Goal: Task Accomplishment & Management: Use online tool/utility

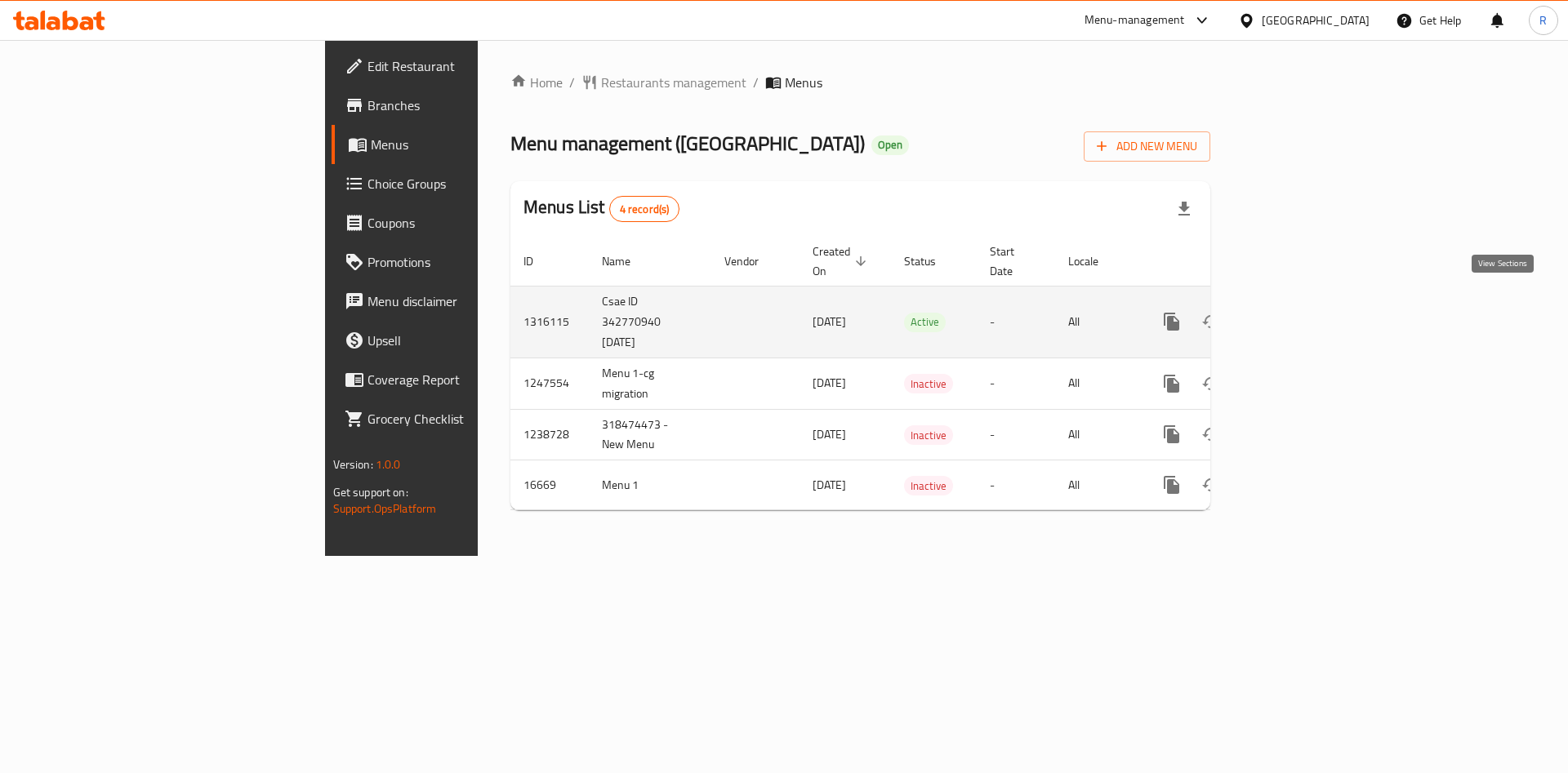
click at [1299, 312] on icon "enhanced table" at bounding box center [1290, 321] width 20 height 20
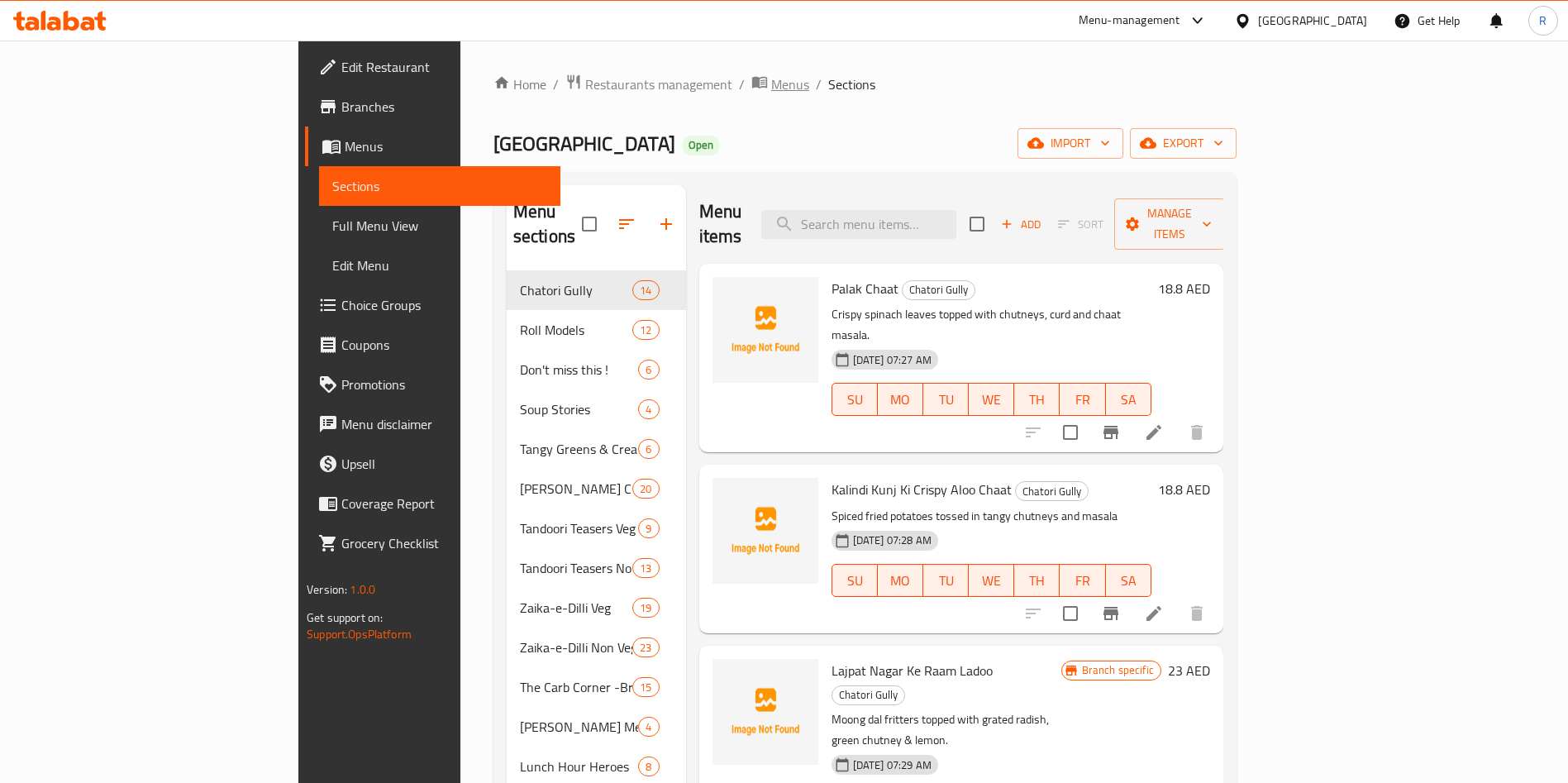
click at [771, 87] on span "Menus" at bounding box center [790, 84] width 38 height 20
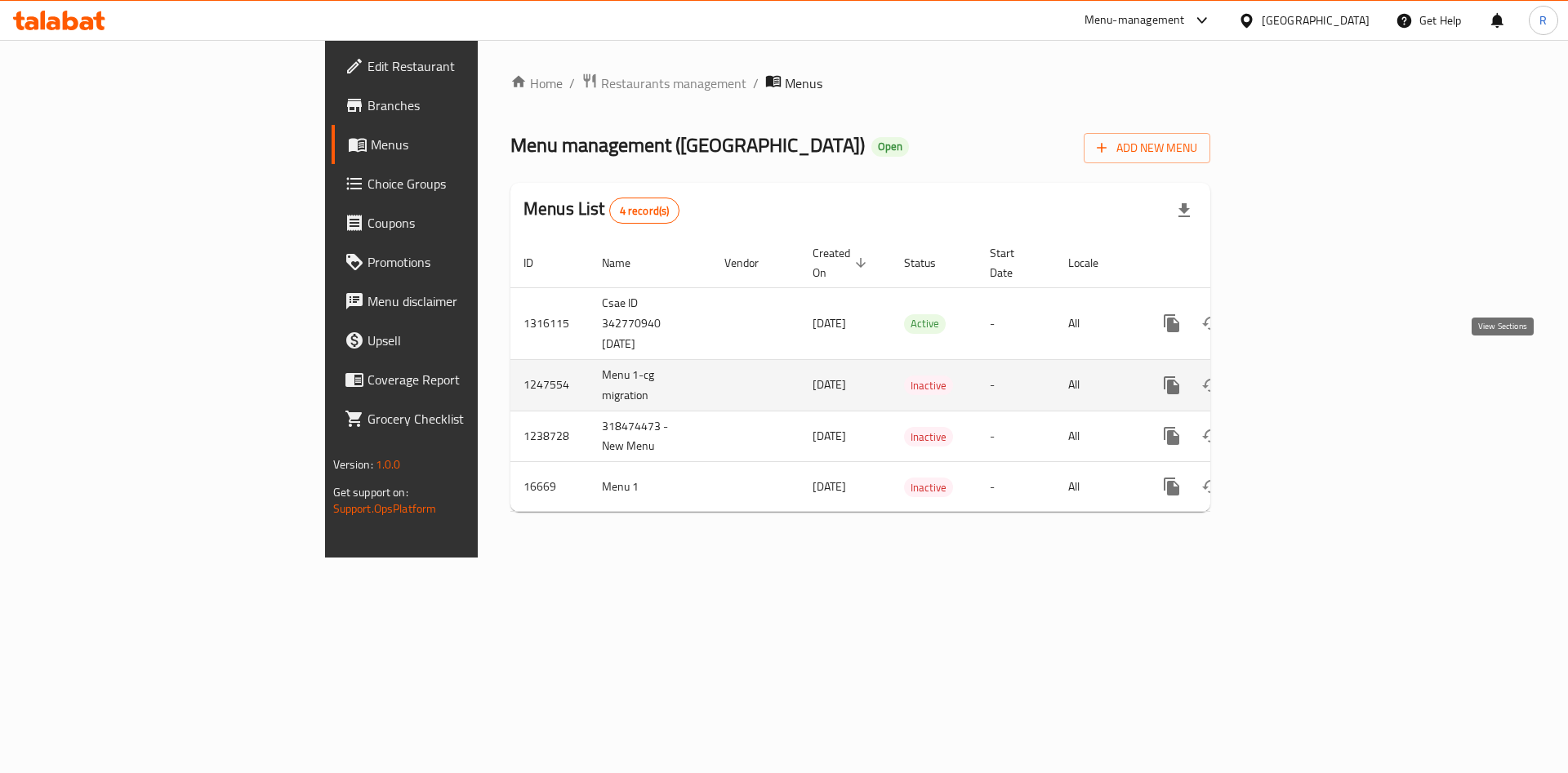
click at [1299, 376] on icon "enhanced table" at bounding box center [1290, 386] width 20 height 20
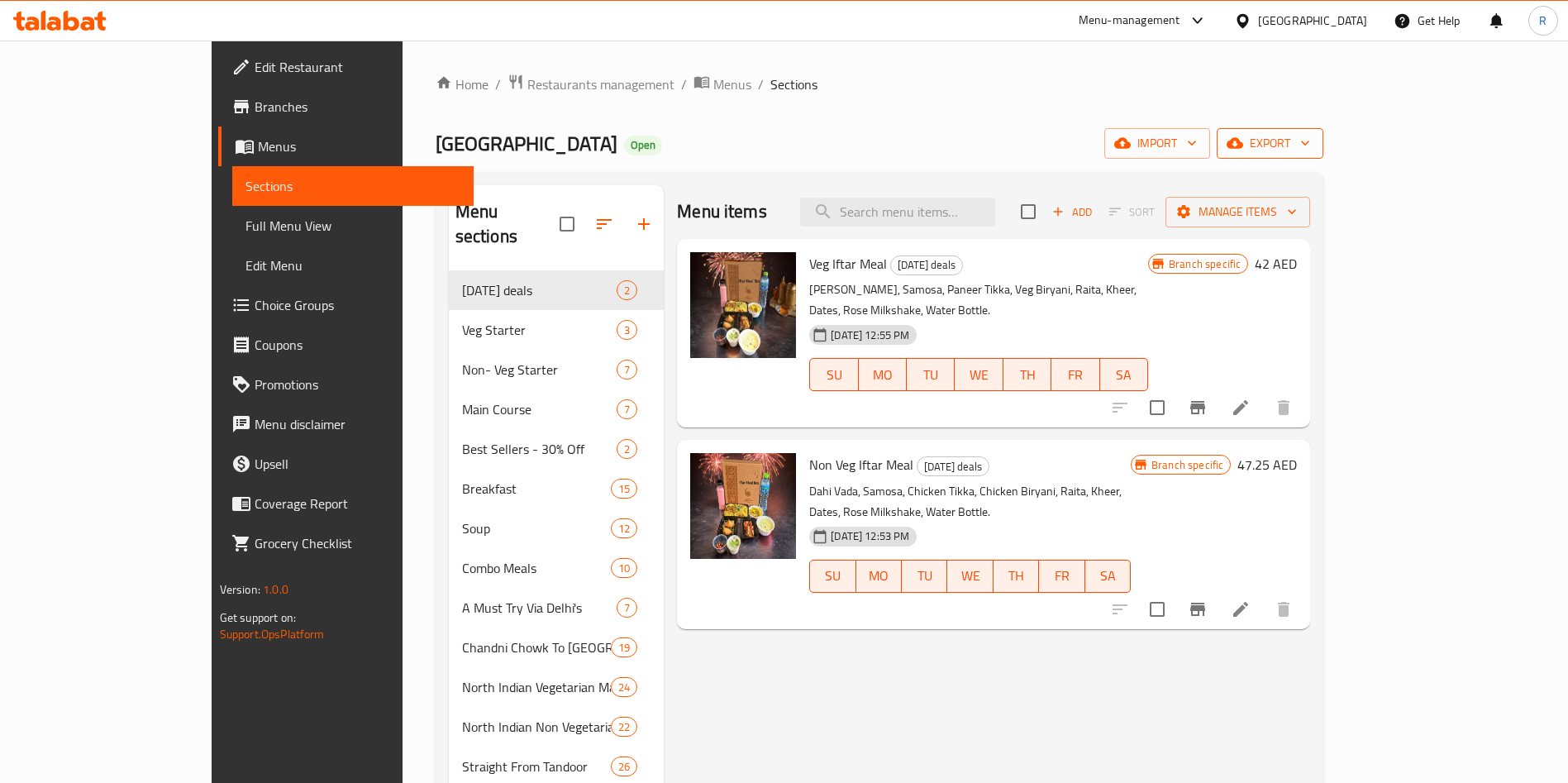
click at [1313, 143] on icon "button" at bounding box center [1305, 143] width 16 height 16
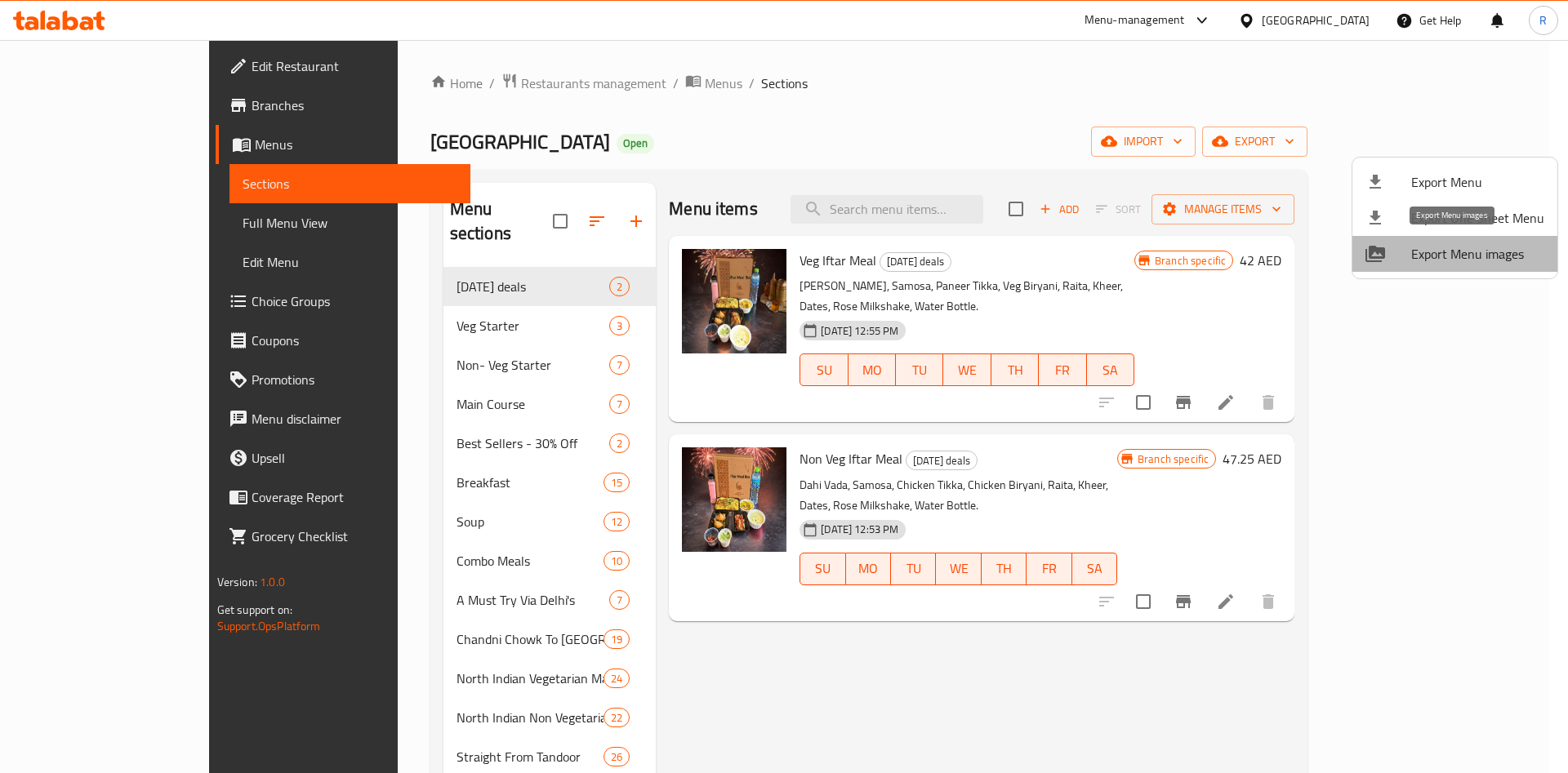
click at [1458, 251] on span "Export Menu images" at bounding box center [1477, 254] width 133 height 20
click at [76, 147] on div at bounding box center [784, 386] width 1568 height 773
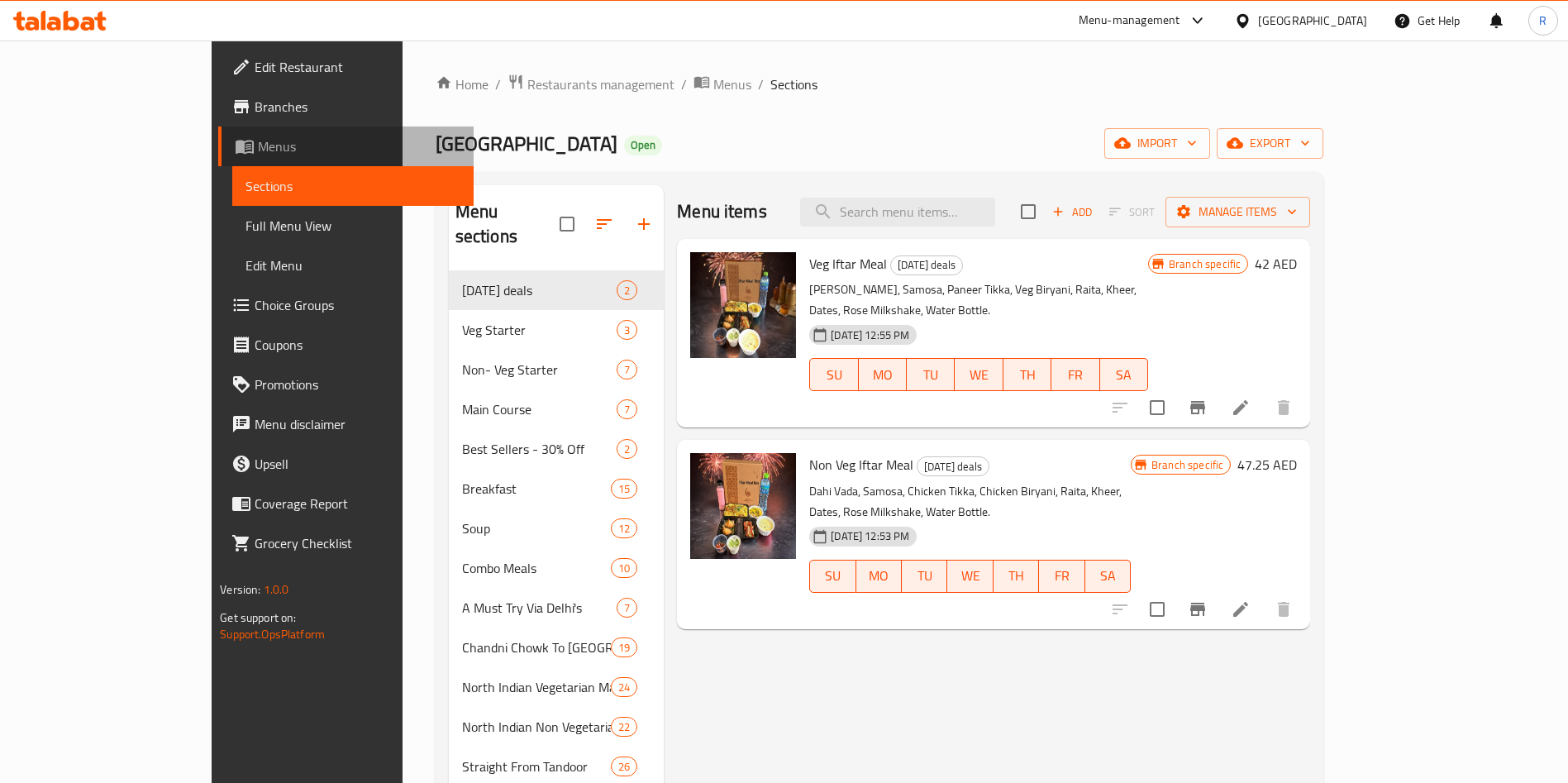
click at [258, 149] on span "Menus" at bounding box center [358, 146] width 202 height 20
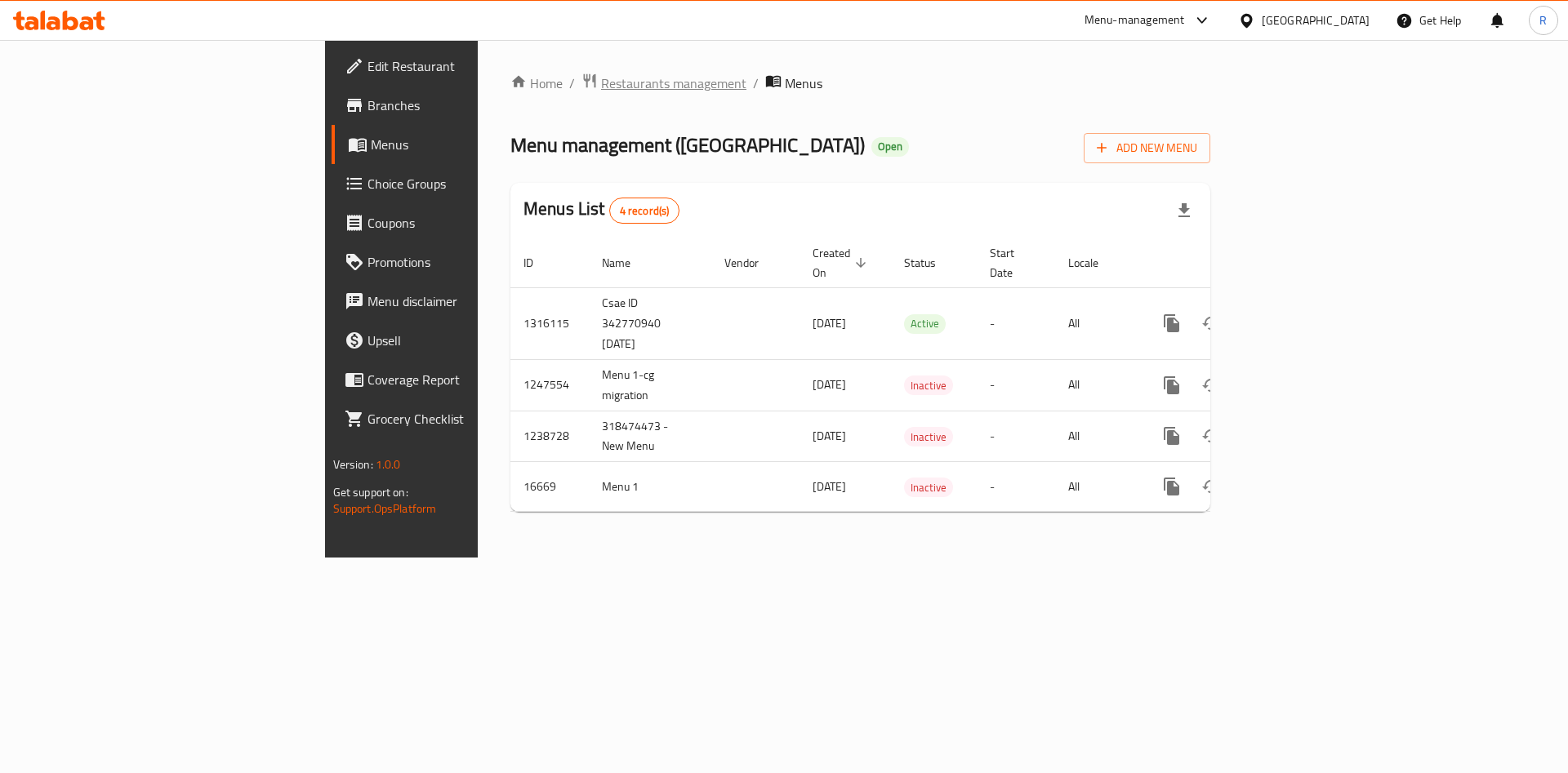
click at [601, 86] on span "Restaurants management" at bounding box center [673, 83] width 145 height 20
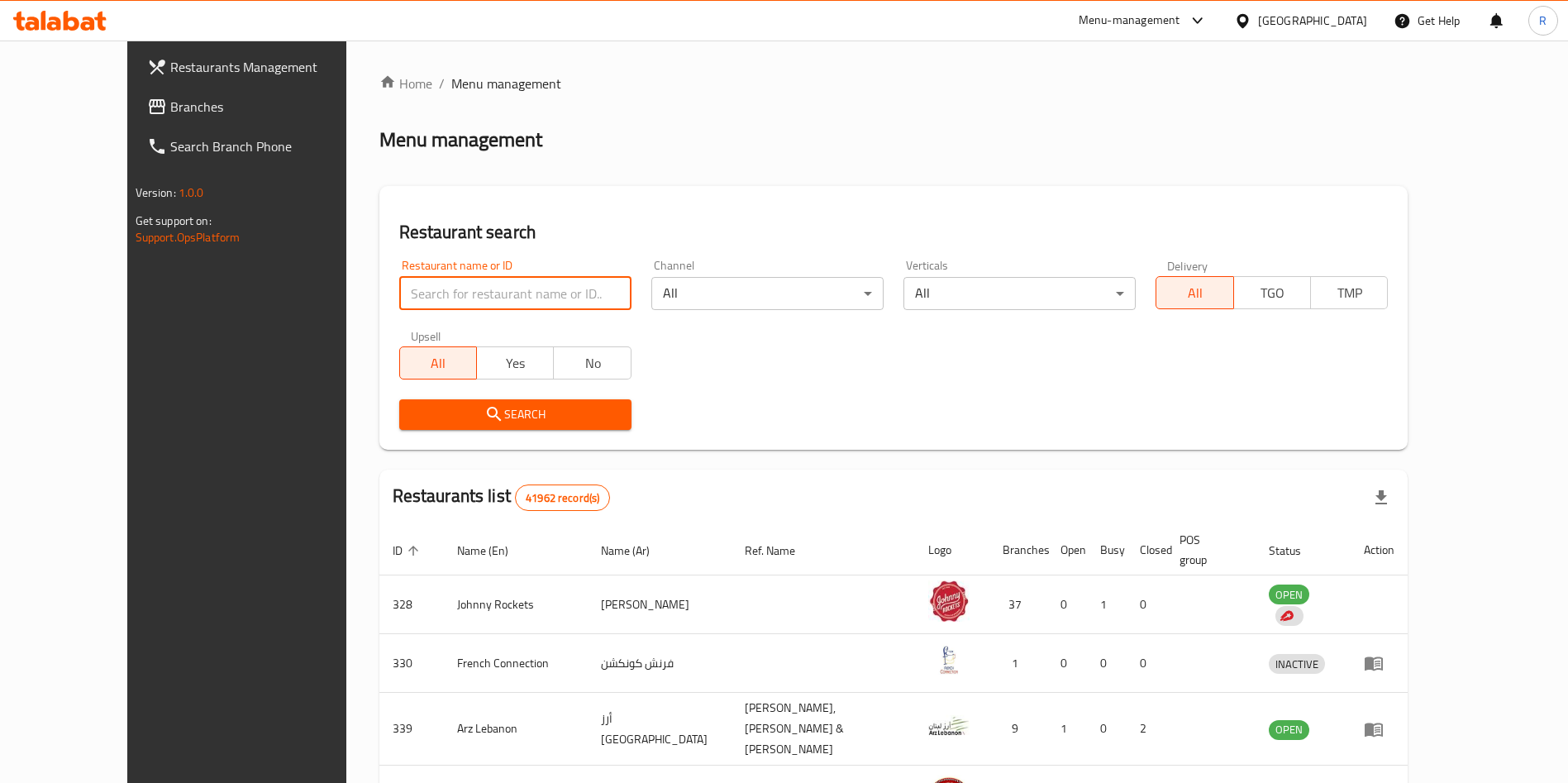
click at [441, 278] on input "search" at bounding box center [516, 294] width 232 height 33
type input "Healthy & Diet Restaurant"
click at [509, 407] on span "Search" at bounding box center [515, 414] width 206 height 21
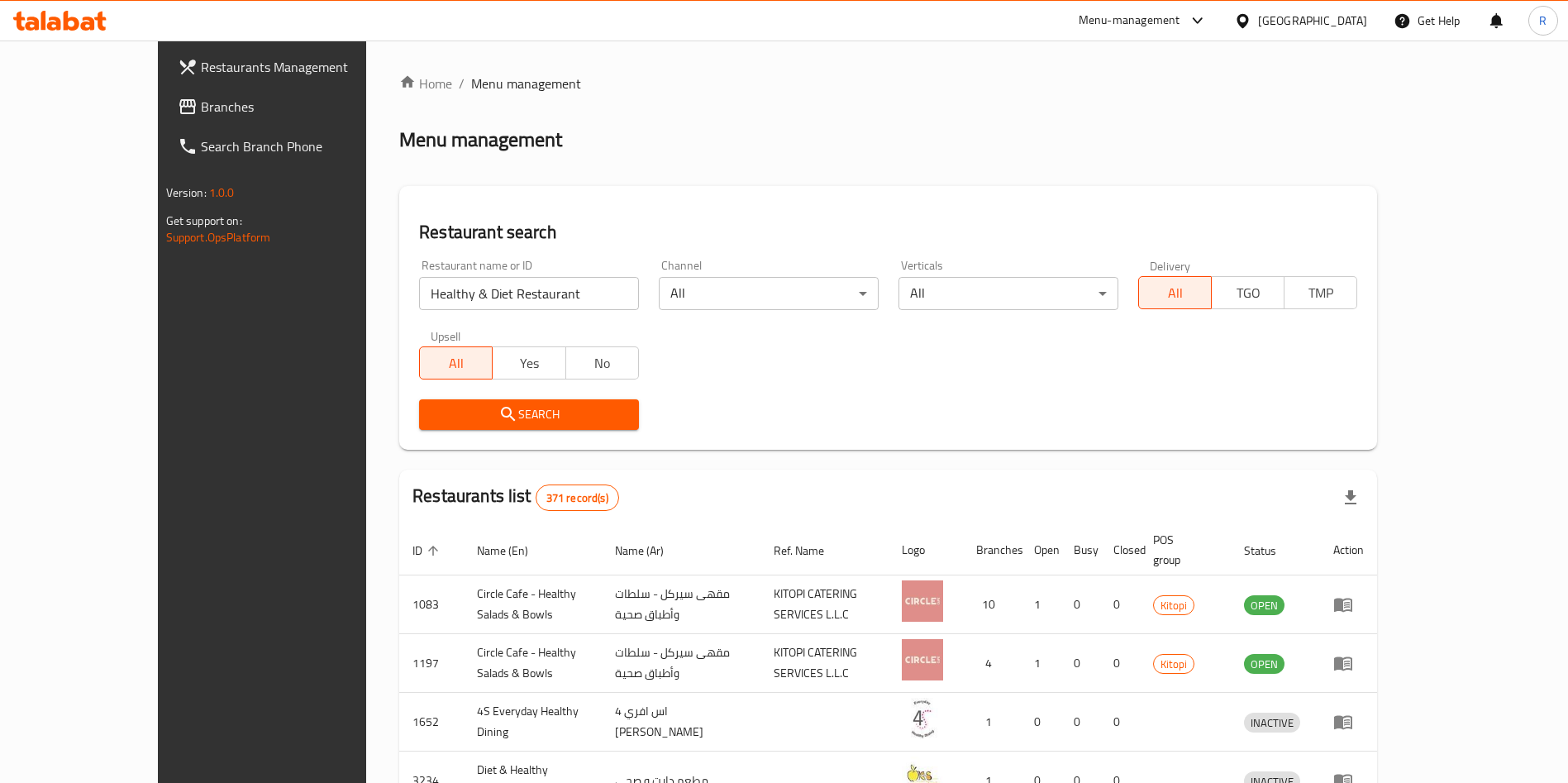
scroll to position [451, 0]
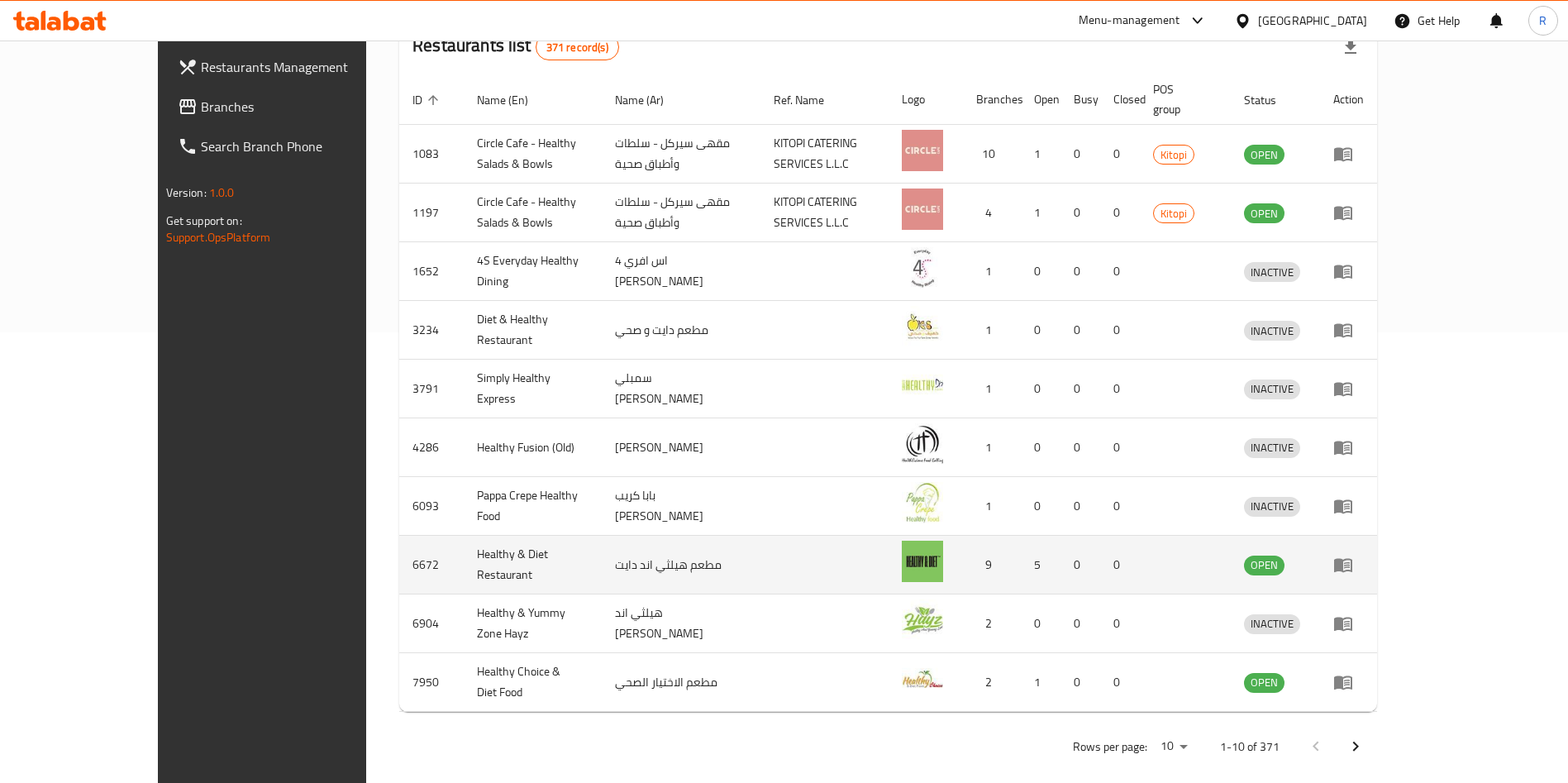
click at [1352, 559] on icon "enhanced table" at bounding box center [1343, 565] width 18 height 14
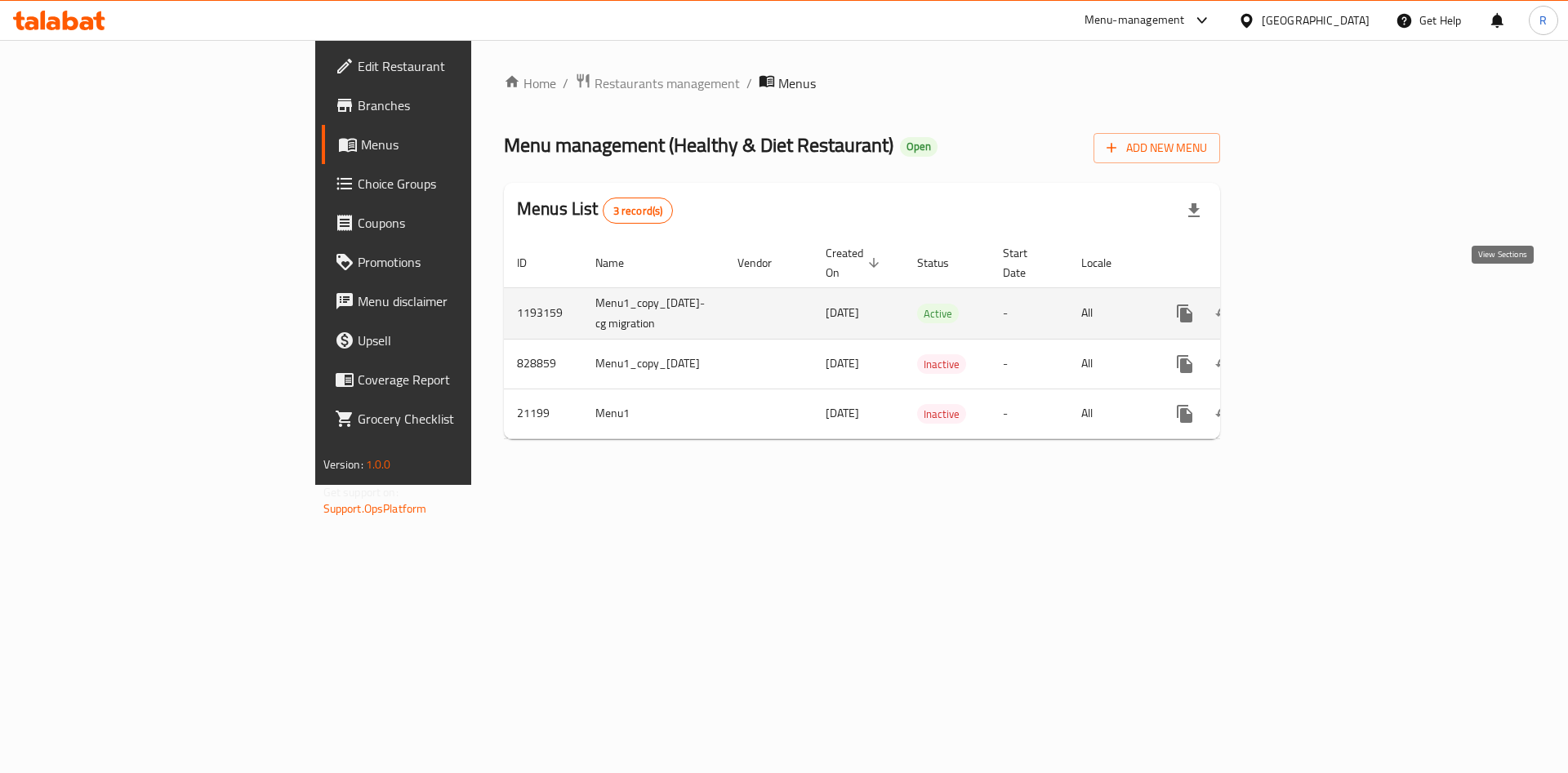
click at [1310, 306] on icon "enhanced table" at bounding box center [1302, 313] width 14 height 14
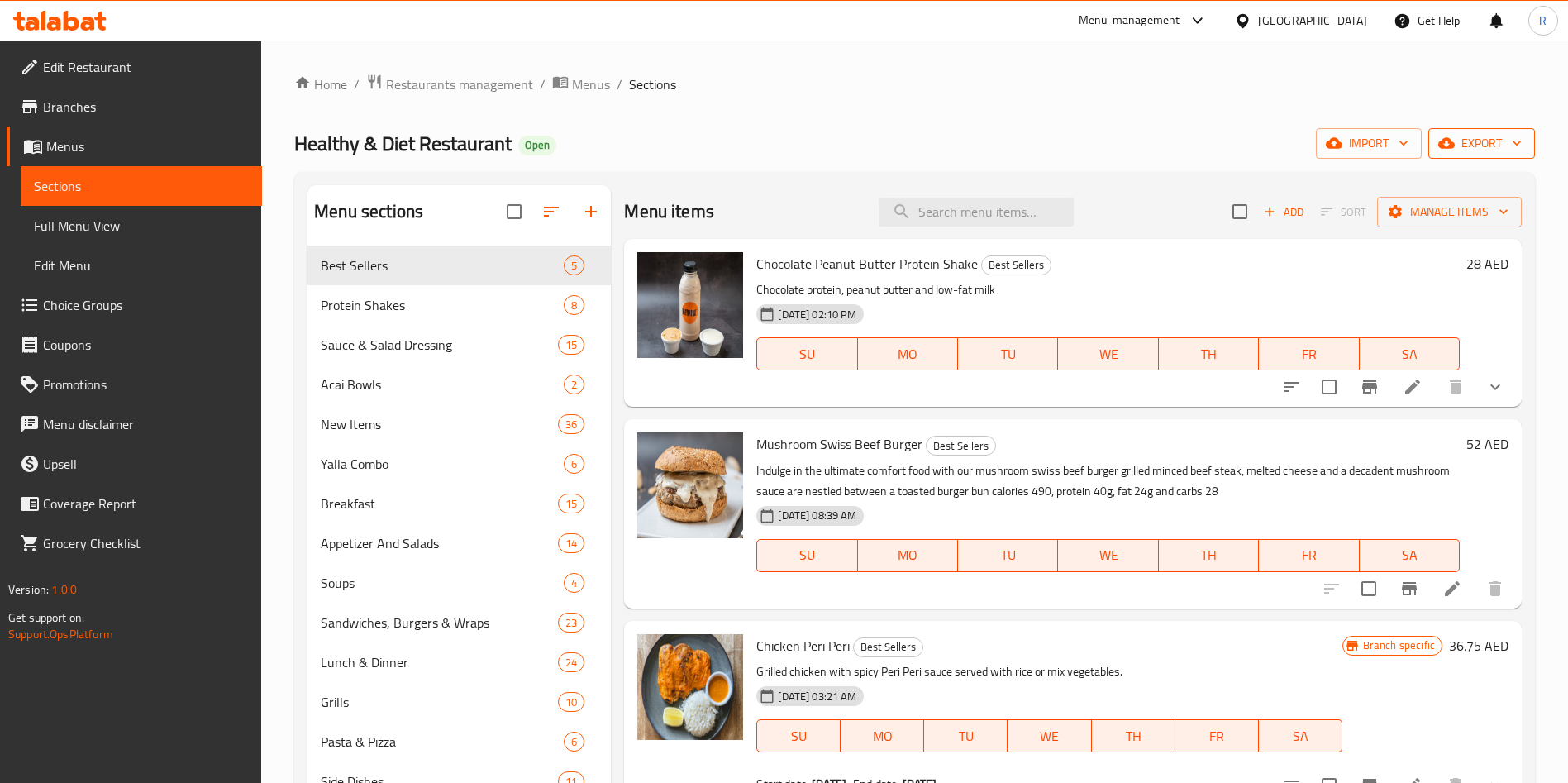
click at [1477, 138] on span "export" at bounding box center [1482, 144] width 80 height 21
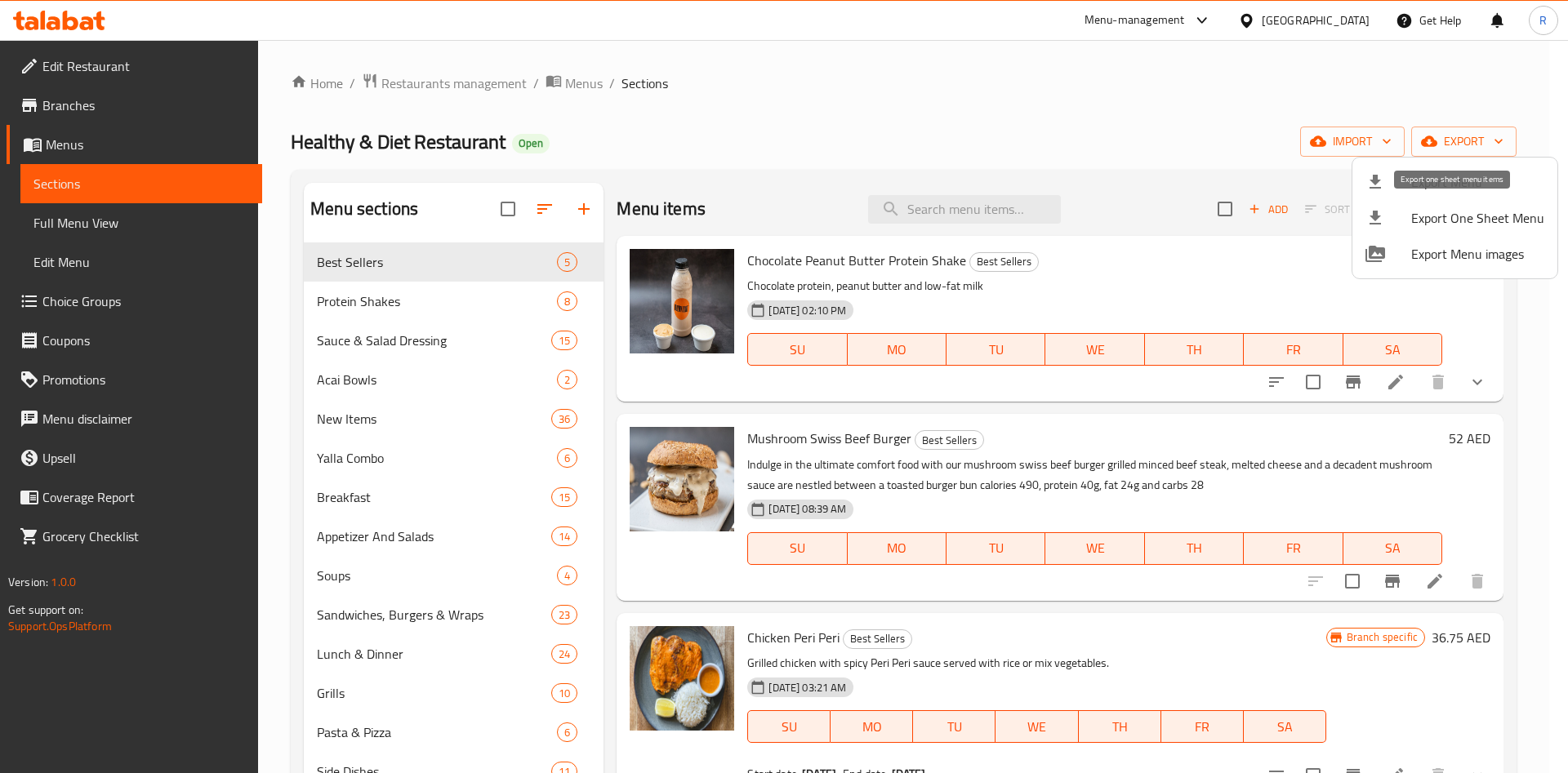
click at [1463, 218] on span "Export One Sheet Menu" at bounding box center [1477, 219] width 133 height 20
click at [446, 97] on div at bounding box center [784, 386] width 1568 height 773
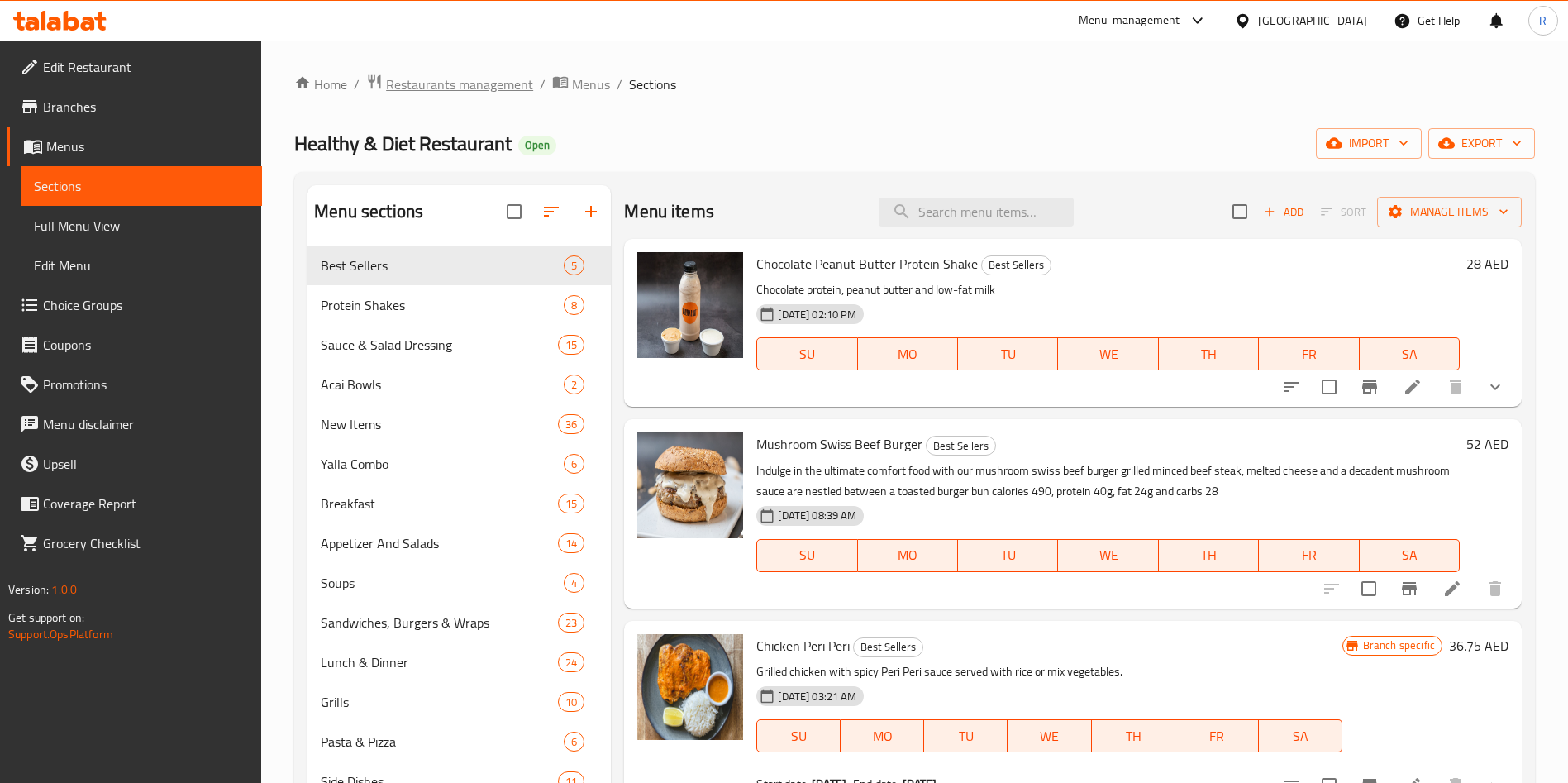
click at [456, 86] on span "Restaurants management" at bounding box center [459, 84] width 147 height 20
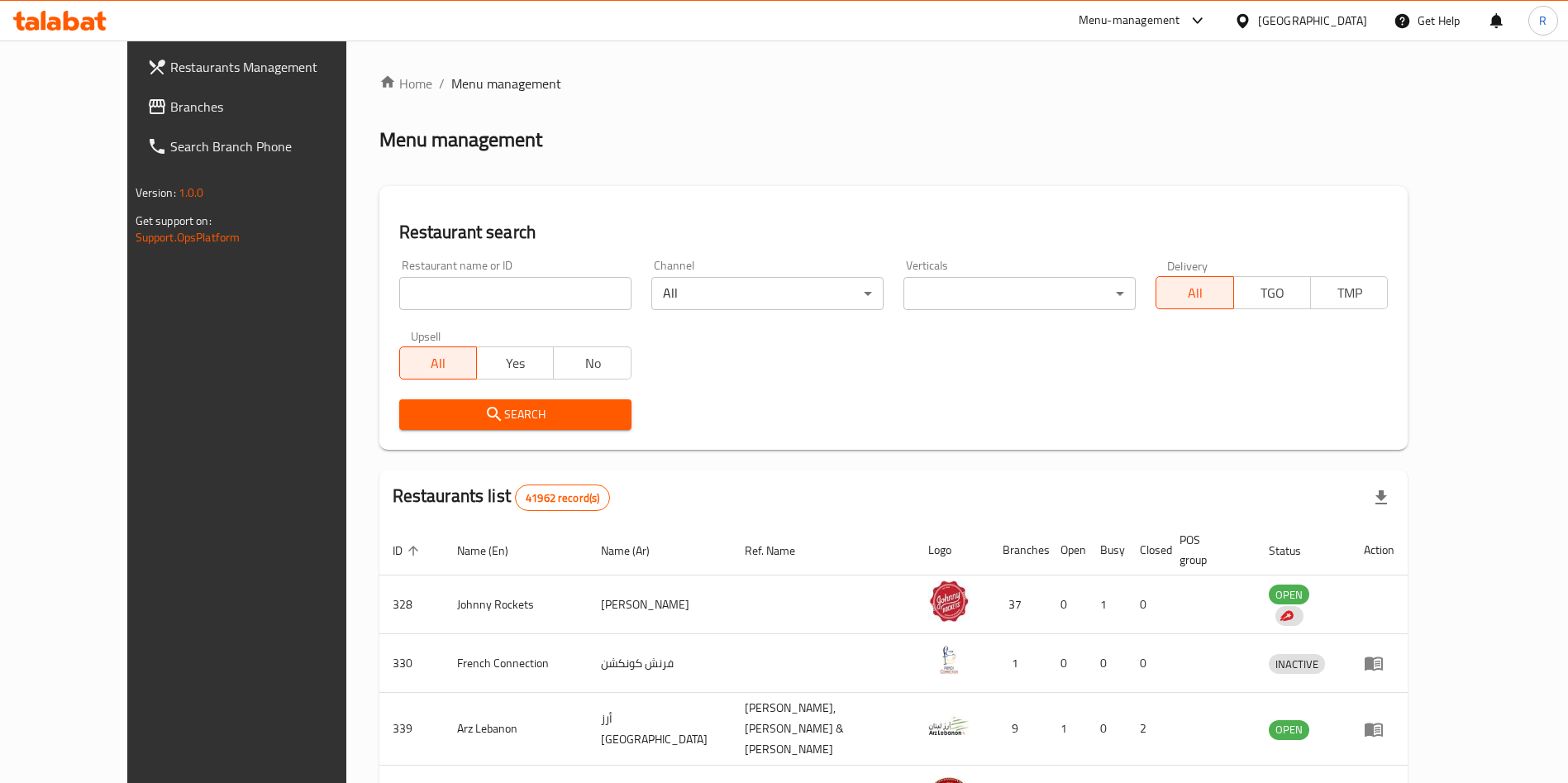
click at [425, 313] on div "Restaurant name or ID Restaurant name or ID" at bounding box center [516, 284] width 252 height 70
click at [427, 306] on input "search" at bounding box center [516, 294] width 232 height 33
type input "[PERSON_NAME]"
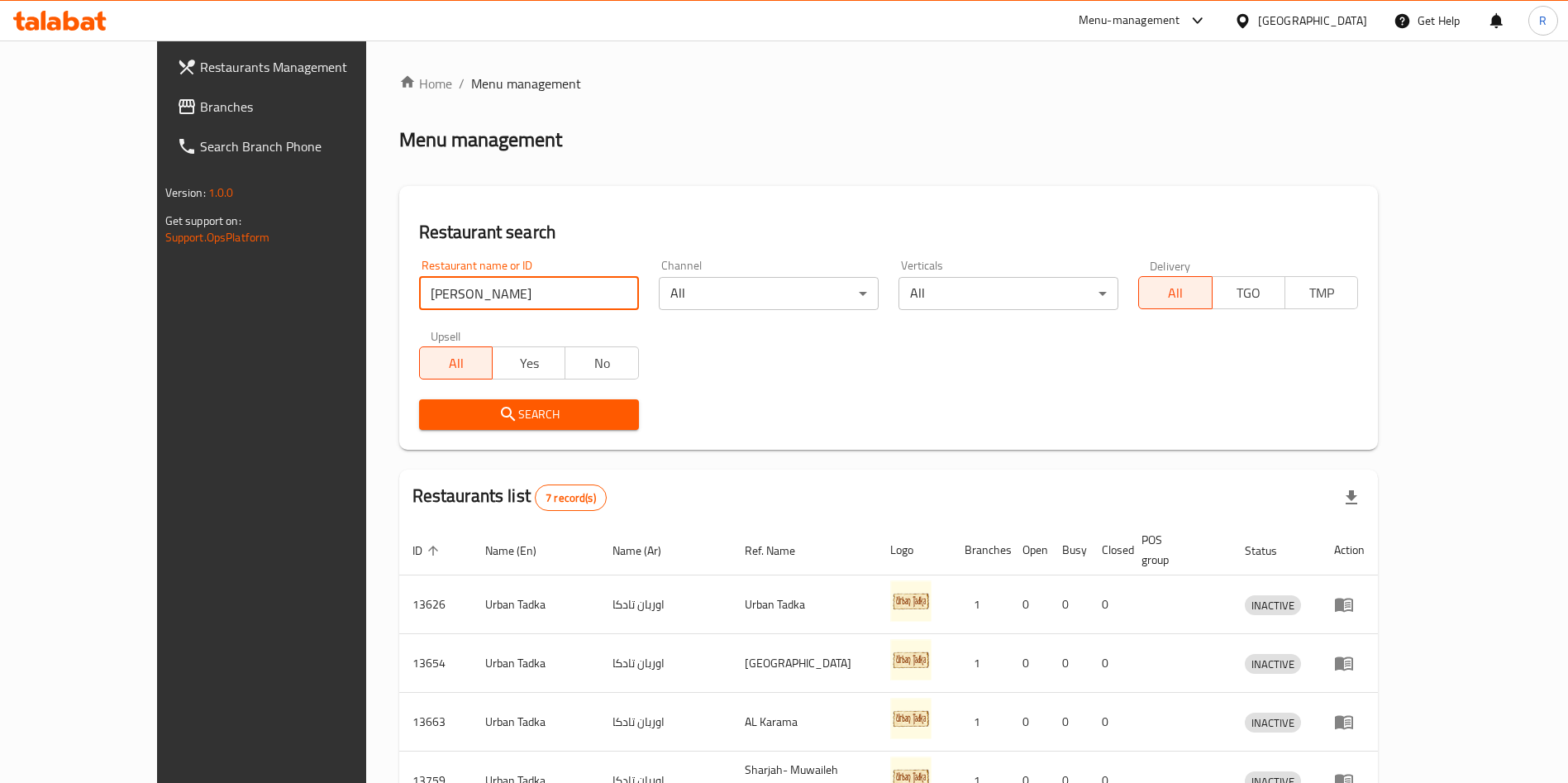
scroll to position [274, 0]
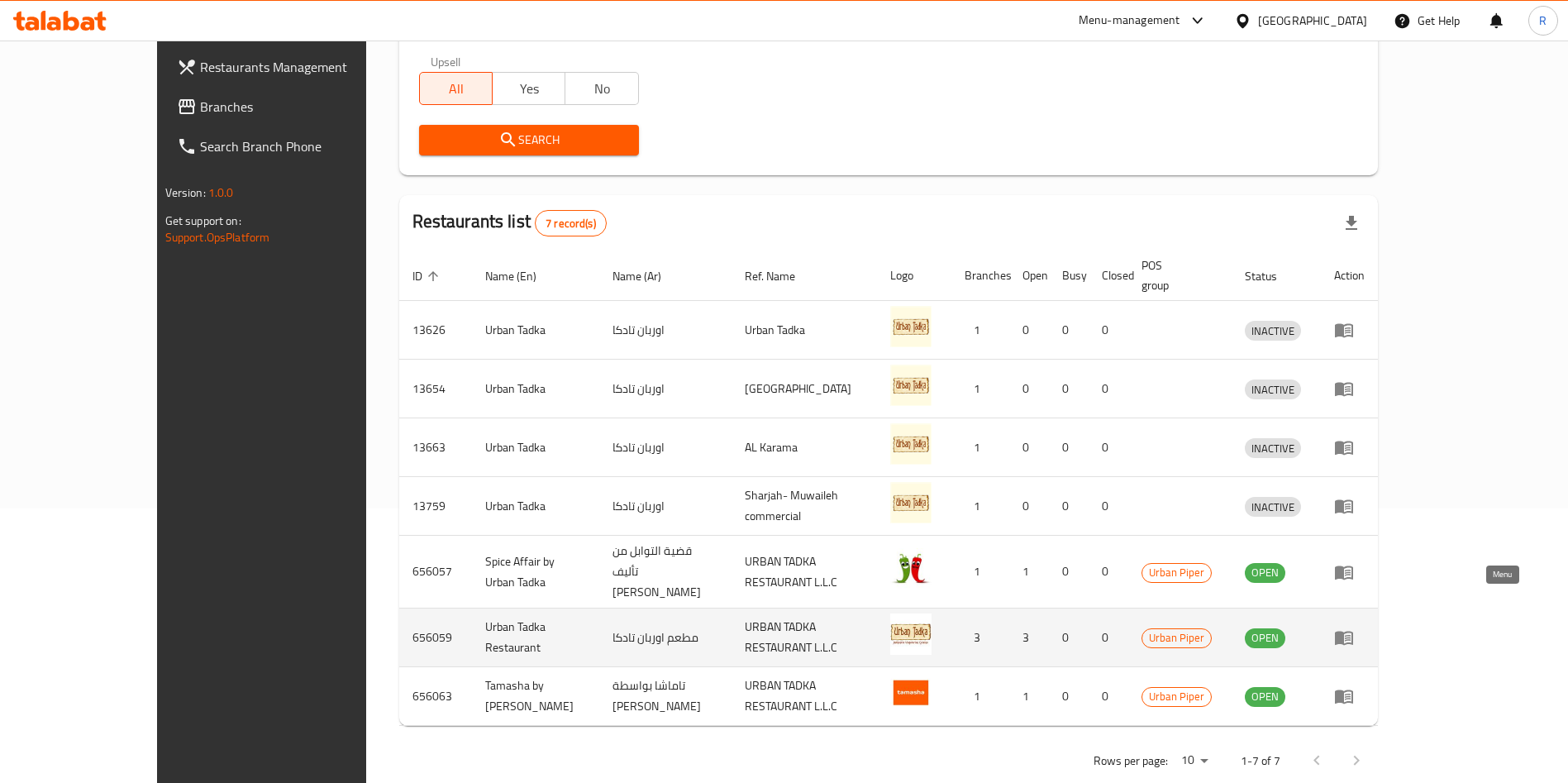
click at [1354, 627] on icon "enhanced table" at bounding box center [1344, 638] width 20 height 20
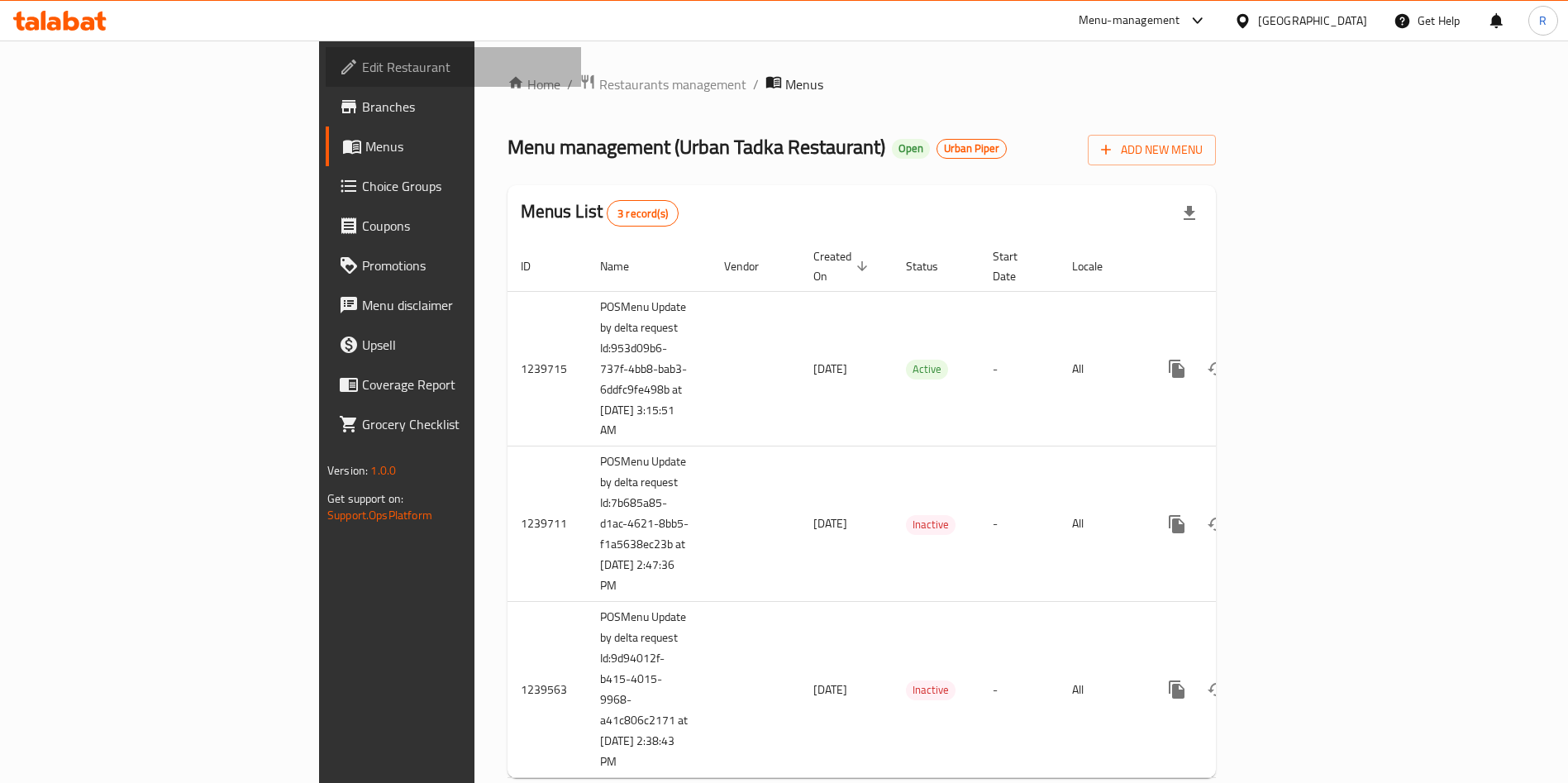
click at [362, 63] on span "Edit Restaurant" at bounding box center [464, 67] width 206 height 20
